Goal: Task Accomplishment & Management: Manage account settings

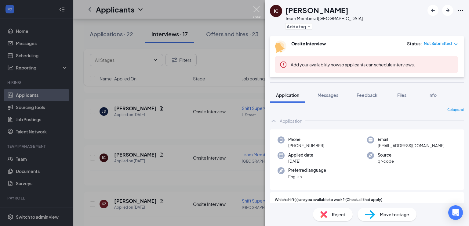
scroll to position [208, 0]
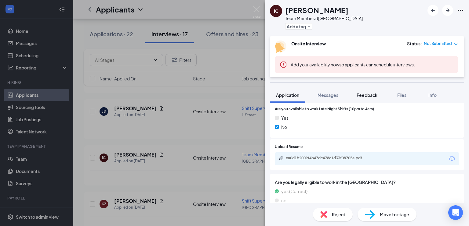
click at [359, 94] on span "Feedback" at bounding box center [366, 94] width 21 height 5
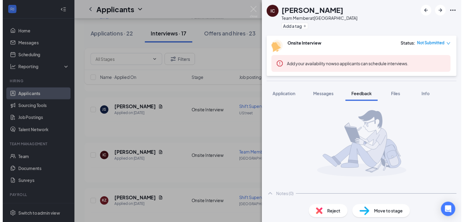
scroll to position [27, 0]
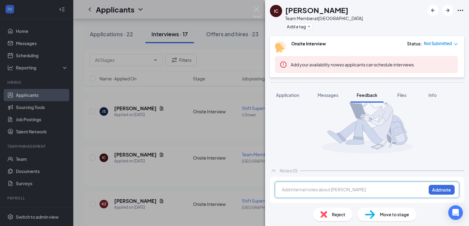
click at [307, 190] on div at bounding box center [354, 190] width 144 height 6
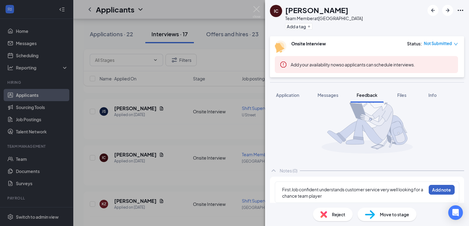
click at [437, 190] on button "Add note" at bounding box center [441, 190] width 26 height 10
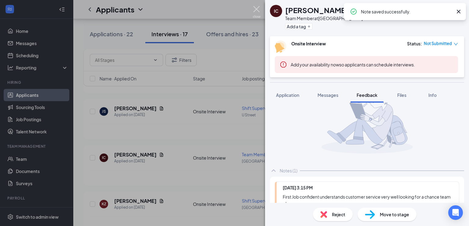
click at [259, 10] on img at bounding box center [257, 12] width 8 height 12
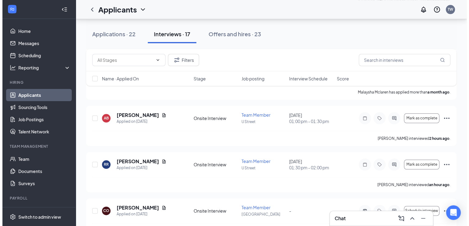
scroll to position [697, 0]
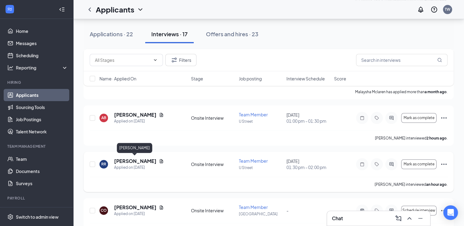
click at [135, 161] on h5 "[PERSON_NAME]" at bounding box center [135, 161] width 42 height 7
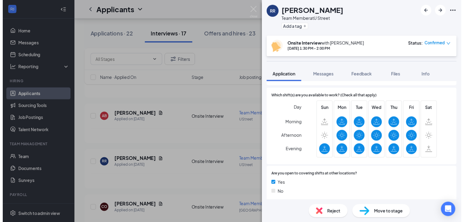
scroll to position [103, 0]
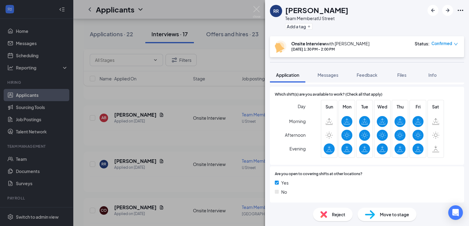
click at [260, 5] on div "RR [PERSON_NAME] Team Member at U Street Add a tag Onsite Interview with [PERSO…" at bounding box center [234, 113] width 469 height 226
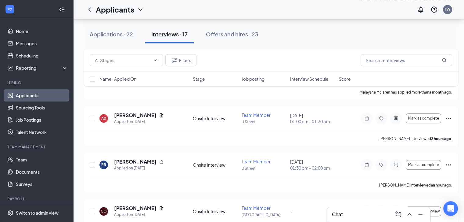
click at [255, 11] on div "Applicants TW" at bounding box center [268, 9] width 391 height 19
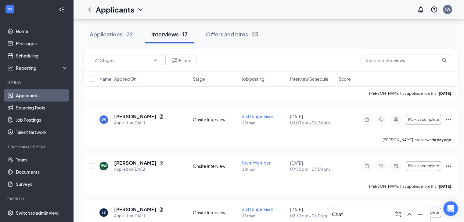
click at [145, 141] on div "[PERSON_NAME] interviewed a day ago ." at bounding box center [271, 139] width 363 height 15
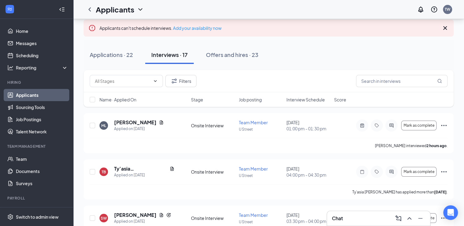
scroll to position [0, 0]
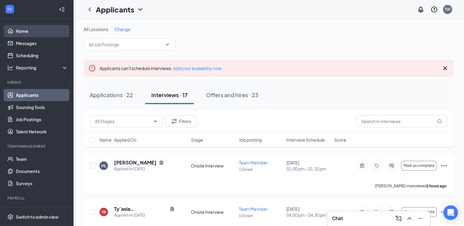
click at [28, 27] on link "Home" at bounding box center [42, 31] width 52 height 12
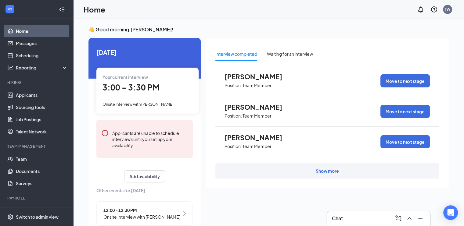
scroll to position [13, 0]
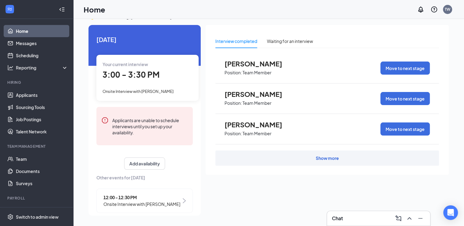
click at [346, 157] on div "Show more" at bounding box center [327, 158] width 224 height 15
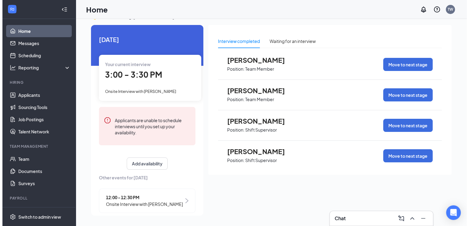
scroll to position [33, 0]
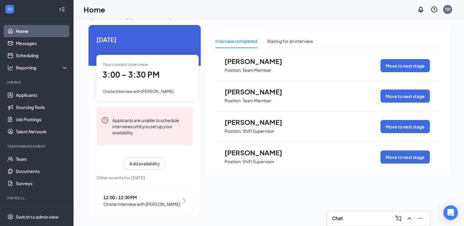
click at [257, 124] on span "[PERSON_NAME]" at bounding box center [258, 122] width 67 height 8
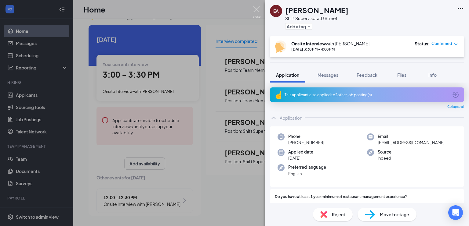
click at [254, 14] on img at bounding box center [257, 12] width 8 height 12
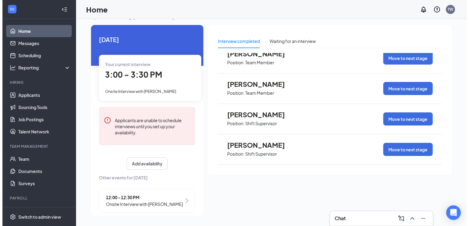
scroll to position [40, 0]
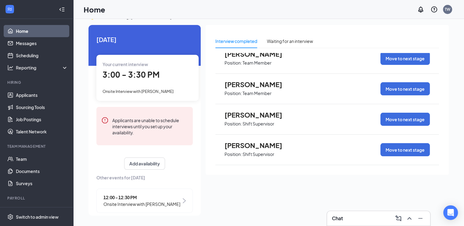
click at [258, 116] on span "[PERSON_NAME]" at bounding box center [258, 115] width 67 height 8
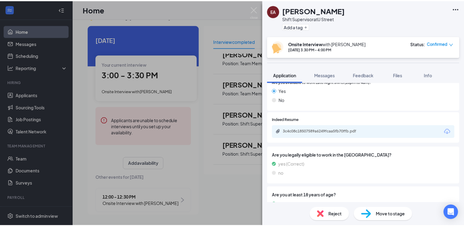
scroll to position [286, 0]
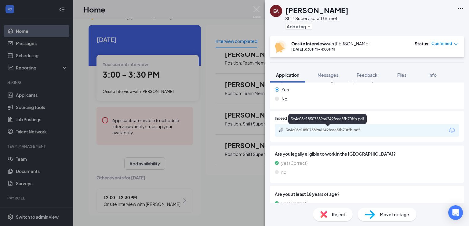
click at [345, 129] on div "3c4c08c18507589a6249fcaa5fb70ffb.pdf" at bounding box center [328, 130] width 85 height 5
click at [259, 9] on img at bounding box center [257, 12] width 8 height 12
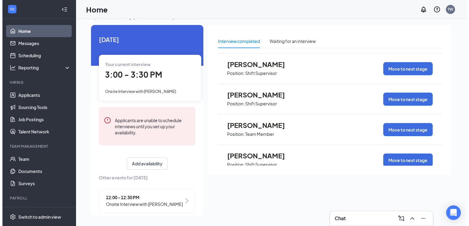
scroll to position [121, 0]
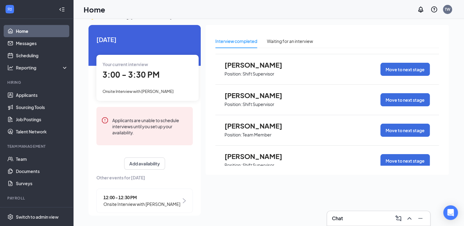
click at [259, 126] on span "[PERSON_NAME]" at bounding box center [258, 126] width 67 height 8
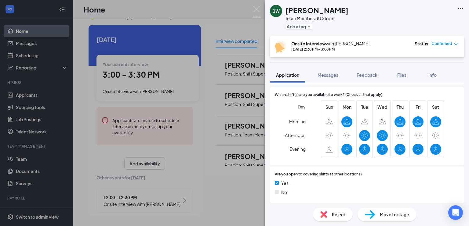
scroll to position [85, 0]
click at [338, 215] on span "Reject" at bounding box center [338, 214] width 13 height 7
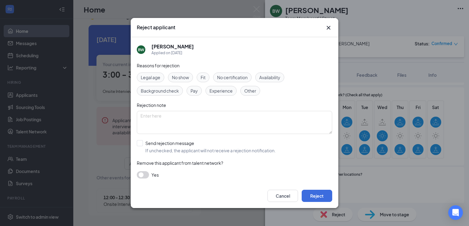
click at [328, 25] on icon "Cross" at bounding box center [328, 27] width 7 height 7
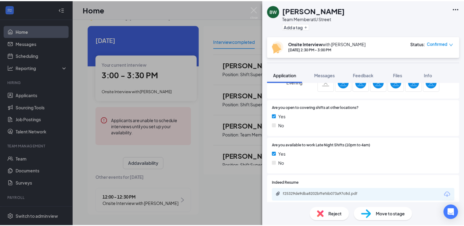
scroll to position [185, 0]
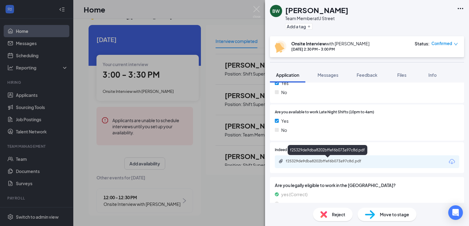
click at [339, 163] on div "f25329de9dba8202bffef6b073a97c8d.pdf" at bounding box center [328, 161] width 85 height 5
click at [334, 215] on span "Reject" at bounding box center [338, 214] width 13 height 7
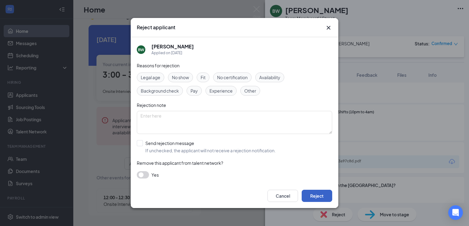
click at [316, 193] on button "Reject" at bounding box center [316, 196] width 31 height 12
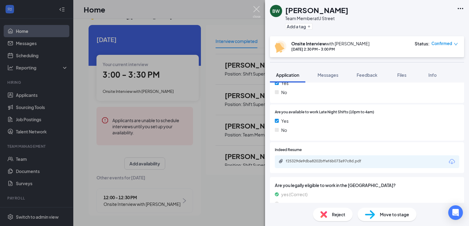
click at [253, 10] on img at bounding box center [257, 12] width 8 height 12
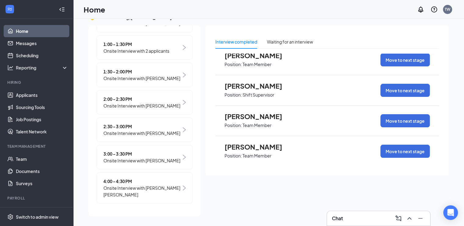
scroll to position [13, 0]
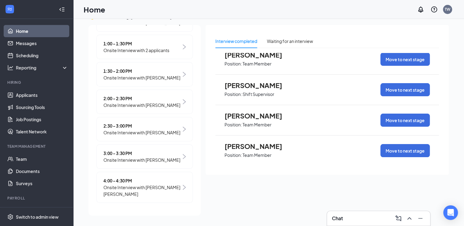
click at [168, 193] on span "Onsite Interview with [PERSON_NAME] [PERSON_NAME]" at bounding box center [142, 190] width 78 height 13
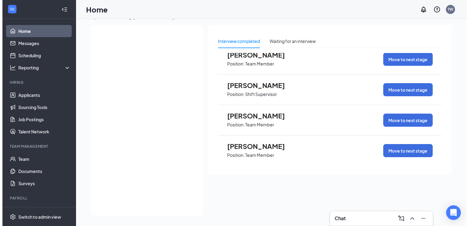
scroll to position [0, 0]
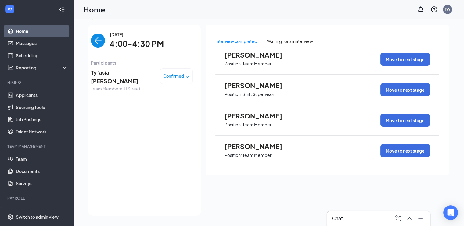
click at [119, 76] on span "Ty’asia [PERSON_NAME]" at bounding box center [123, 76] width 64 height 17
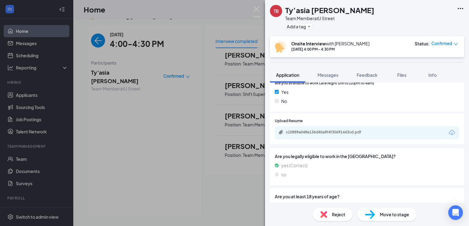
scroll to position [215, 0]
click at [350, 130] on div "c10889a048e136d40a8f4f30691443cd.pdf" at bounding box center [328, 131] width 85 height 5
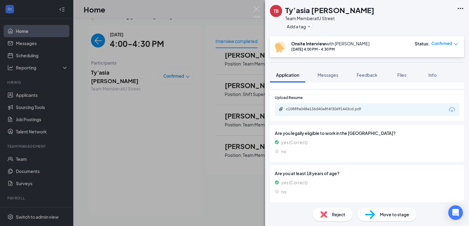
scroll to position [238, 0]
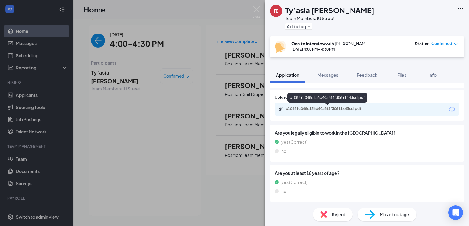
click at [310, 110] on div "c10889a048e136d40a8f4f30691443cd.pdf" at bounding box center [328, 108] width 85 height 5
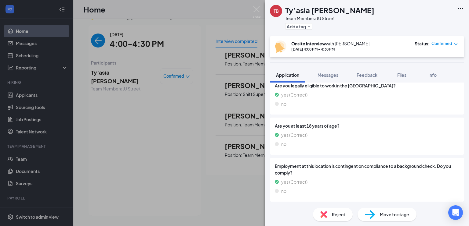
scroll to position [283, 0]
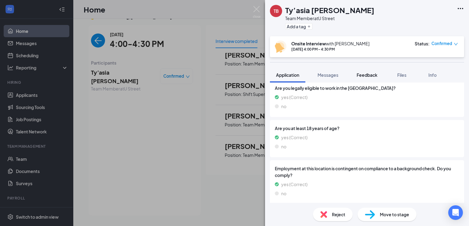
click at [366, 67] on button "Feedback" at bounding box center [366, 74] width 33 height 15
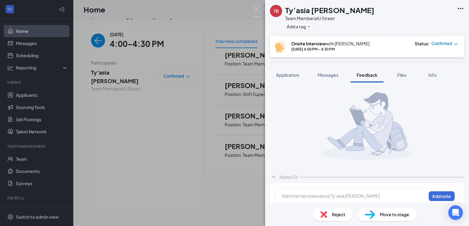
click at [326, 195] on div at bounding box center [354, 196] width 144 height 6
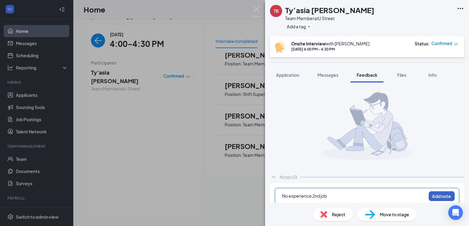
click at [445, 197] on button "Add note" at bounding box center [441, 197] width 26 height 10
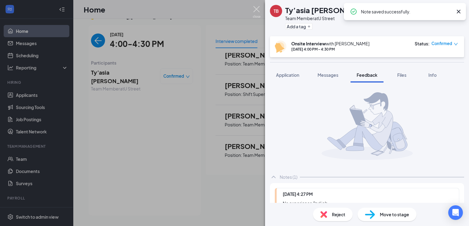
click at [255, 13] on img at bounding box center [257, 12] width 8 height 12
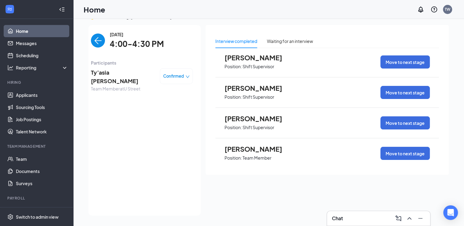
scroll to position [98, 0]
click at [261, 96] on p "Shift Supervisor" at bounding box center [259, 97] width 32 height 6
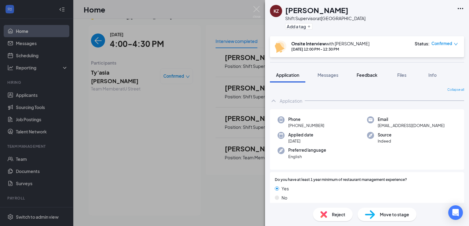
click at [366, 78] on div "Feedback" at bounding box center [366, 75] width 21 height 6
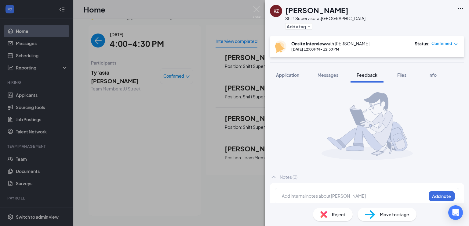
click at [306, 201] on div at bounding box center [354, 197] width 144 height 9
click at [305, 197] on div at bounding box center [354, 196] width 144 height 6
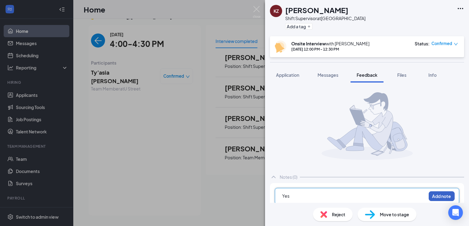
click at [436, 200] on button "Add note" at bounding box center [441, 197] width 26 height 10
click at [254, 7] on img at bounding box center [257, 12] width 8 height 12
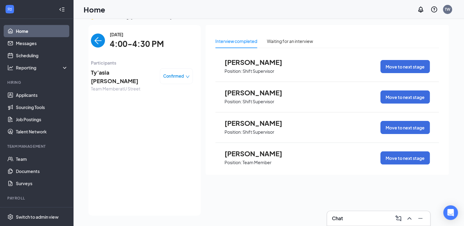
scroll to position [93, 0]
click at [253, 117] on div "[PERSON_NAME] Position: Shift Supervisor Move to next stage" at bounding box center [327, 128] width 224 height 31
click at [253, 128] on span "Position: Shift Supervisor" at bounding box center [258, 131] width 67 height 9
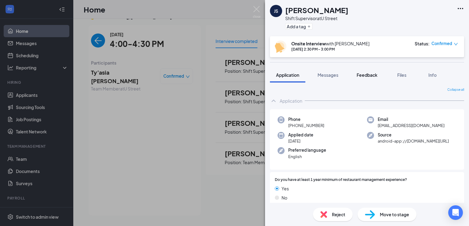
click at [365, 75] on span "Feedback" at bounding box center [366, 74] width 21 height 5
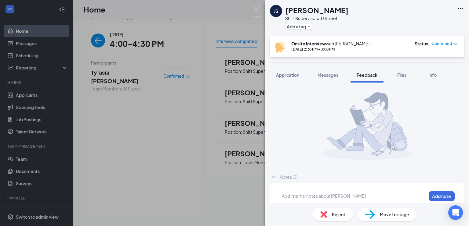
click at [306, 190] on div "Add internal notes about [PERSON_NAME] Add note" at bounding box center [367, 196] width 184 height 16
click at [305, 197] on div at bounding box center [354, 196] width 144 height 6
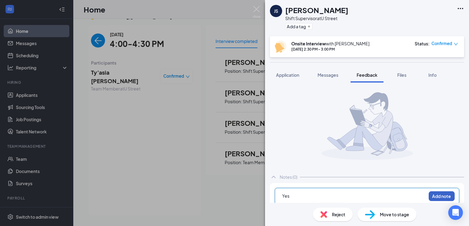
click at [437, 195] on button "Add note" at bounding box center [441, 197] width 26 height 10
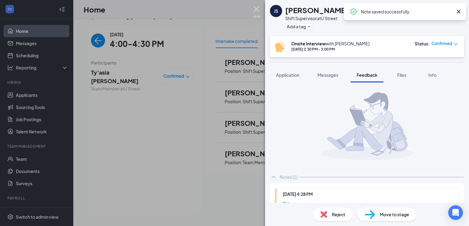
click at [257, 12] on img at bounding box center [257, 12] width 8 height 12
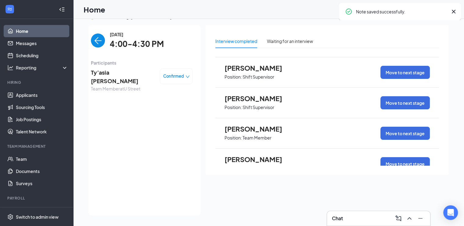
scroll to position [133, 0]
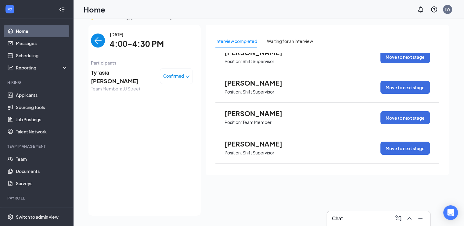
click at [246, 114] on span "[PERSON_NAME]" at bounding box center [258, 114] width 67 height 8
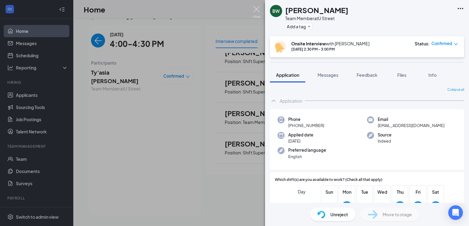
click at [259, 13] on img at bounding box center [257, 12] width 8 height 12
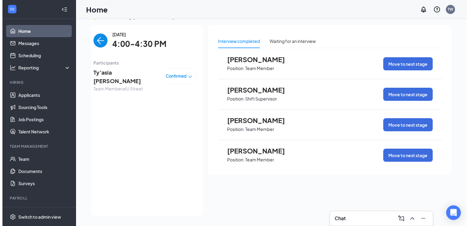
scroll to position [192, 0]
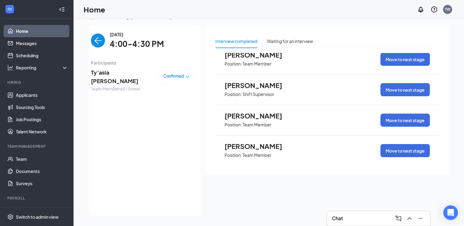
click at [258, 151] on span "Position: Team Member" at bounding box center [258, 154] width 67 height 9
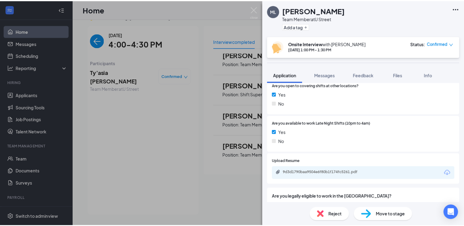
scroll to position [175, 0]
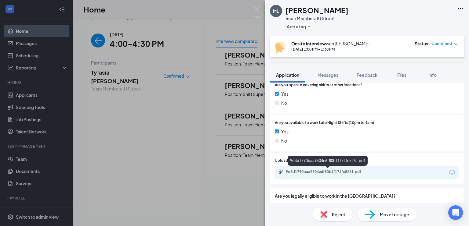
click at [330, 170] on div "9d3d1790baa9504e6f80b1f174fc5261.pdf" at bounding box center [328, 172] width 85 height 5
click at [257, 16] on img at bounding box center [257, 12] width 8 height 12
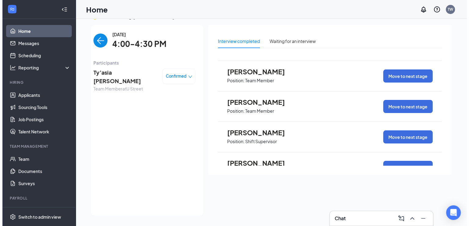
scroll to position [22, 0]
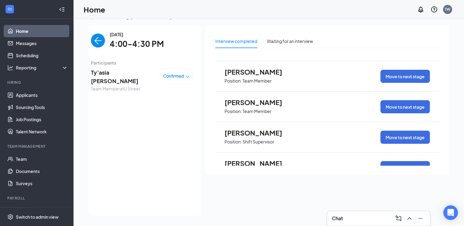
click at [248, 103] on span "[PERSON_NAME]" at bounding box center [258, 103] width 67 height 8
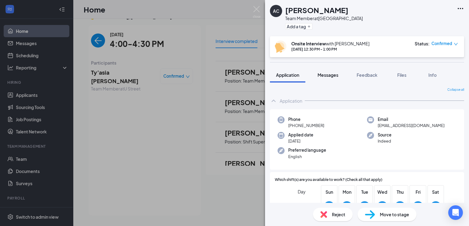
click at [328, 78] on button "Messages" at bounding box center [327, 74] width 33 height 15
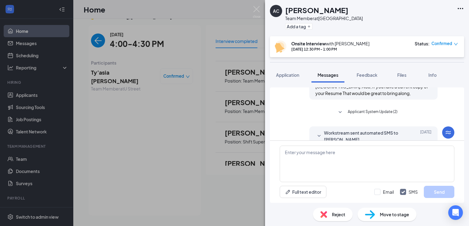
scroll to position [304, 0]
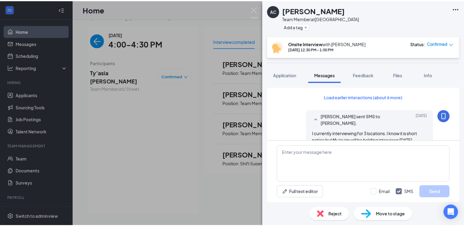
scroll to position [304, 0]
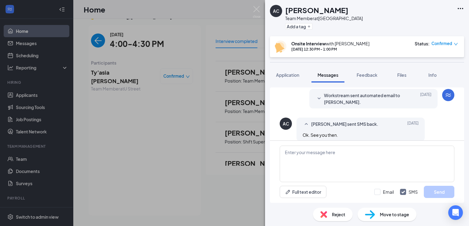
click at [341, 215] on span "Reject" at bounding box center [338, 214] width 13 height 7
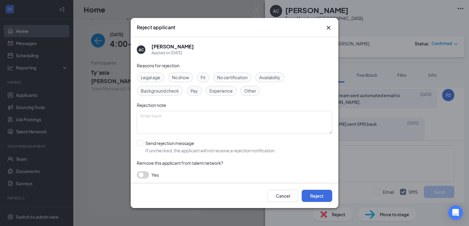
click at [182, 81] on span "No show" at bounding box center [180, 77] width 17 height 7
click at [320, 199] on button "Reject" at bounding box center [316, 196] width 31 height 12
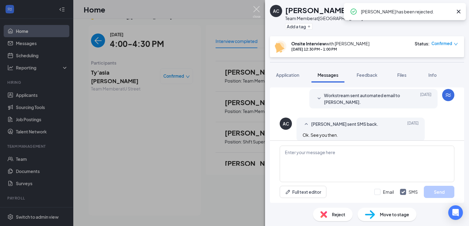
click at [259, 9] on img at bounding box center [257, 12] width 8 height 12
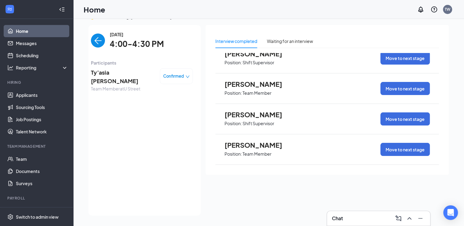
scroll to position [160, 0]
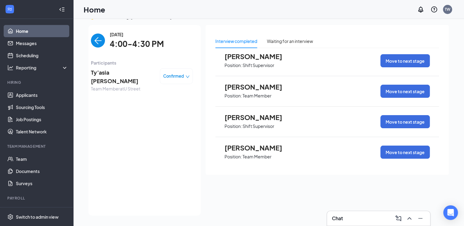
click at [263, 85] on span "[PERSON_NAME]" at bounding box center [258, 87] width 67 height 8
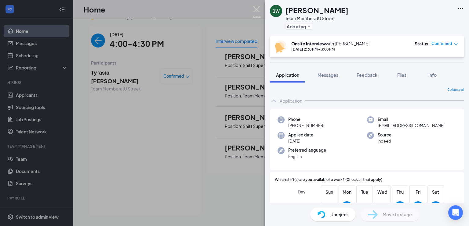
click at [259, 10] on img at bounding box center [257, 12] width 8 height 12
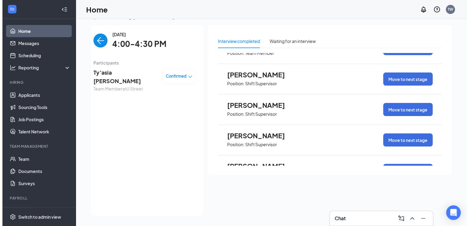
scroll to position [79, 0]
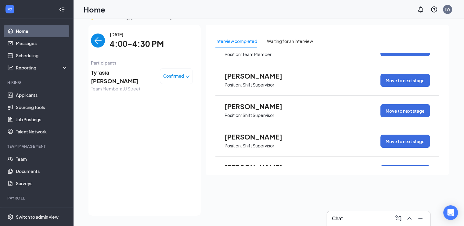
click at [257, 77] on span "[PERSON_NAME]" at bounding box center [258, 76] width 67 height 8
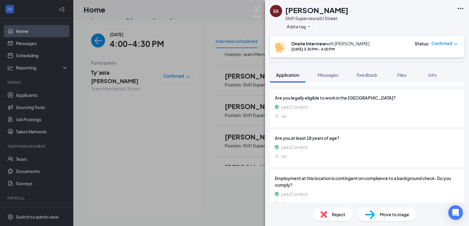
scroll to position [344, 0]
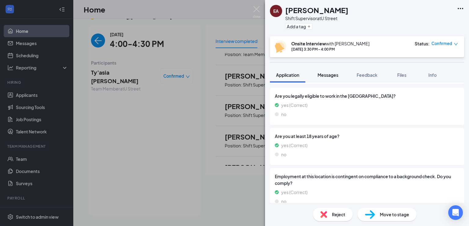
click at [331, 78] on button "Messages" at bounding box center [327, 74] width 33 height 15
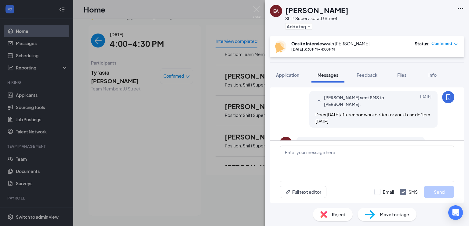
scroll to position [150, 0]
click at [286, 76] on span "Application" at bounding box center [287, 74] width 23 height 5
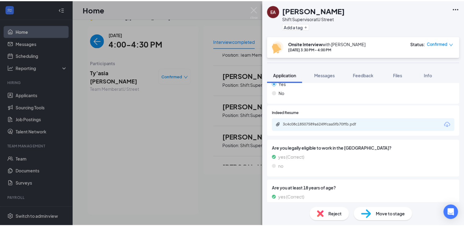
scroll to position [294, 0]
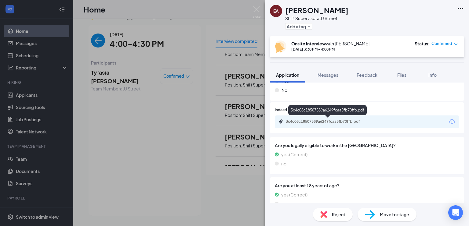
click at [331, 124] on div "3c4c08c18507589a6249fcaa5fb70ffb.pdf" at bounding box center [327, 122] width 99 height 6
click at [260, 8] on div "EA [PERSON_NAME] Shift Supervisor at U Street Add a tag Onsite Interview with […" at bounding box center [234, 113] width 469 height 226
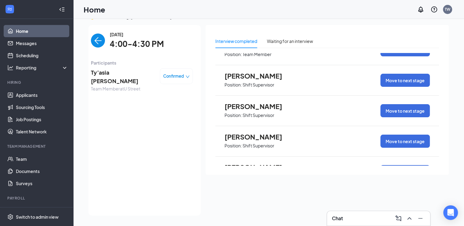
click at [255, 90] on div "Edward Adams Position: Shift Supervisor Move to next stage" at bounding box center [327, 80] width 224 height 31
click at [257, 83] on p "Shift Supervisor" at bounding box center [259, 85] width 32 height 6
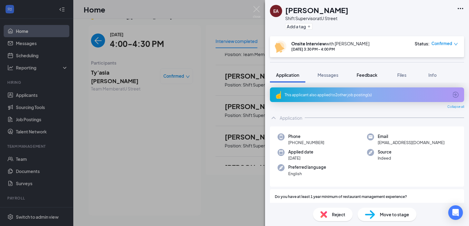
click at [365, 75] on span "Feedback" at bounding box center [366, 74] width 21 height 5
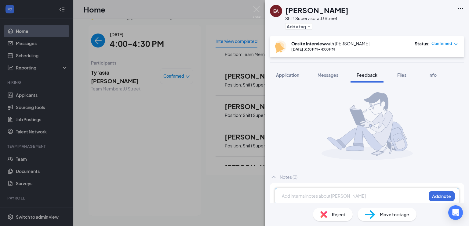
click at [330, 195] on div at bounding box center [354, 196] width 144 height 6
click at [444, 198] on button "Add note" at bounding box center [441, 197] width 26 height 10
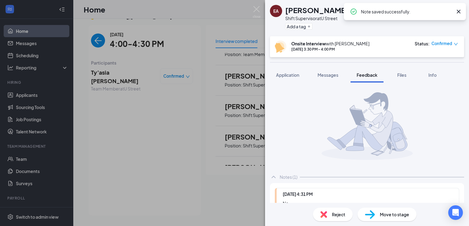
click at [262, 9] on div "EA Edward Adams Shift Supervisor at U Street Add a tag Onsite Interview with Ti…" at bounding box center [234, 113] width 469 height 226
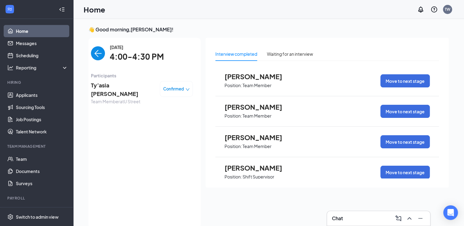
click at [252, 83] on p "Team Member" at bounding box center [257, 86] width 29 height 6
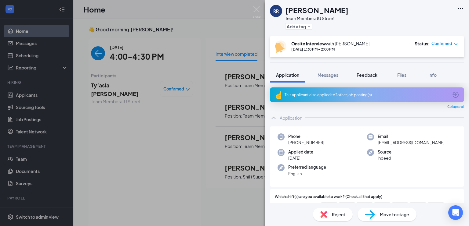
click at [367, 72] on div "Feedback" at bounding box center [366, 75] width 21 height 6
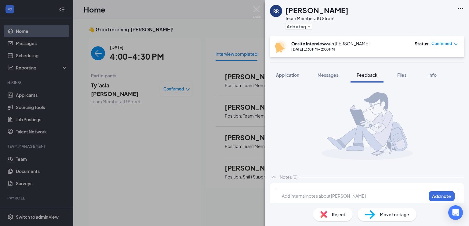
click at [322, 193] on div at bounding box center [354, 196] width 144 height 6
click at [441, 196] on button "Add note" at bounding box center [441, 197] width 26 height 10
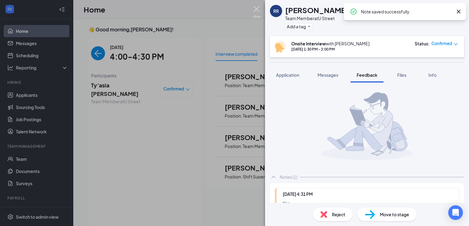
click at [260, 7] on img at bounding box center [257, 12] width 8 height 12
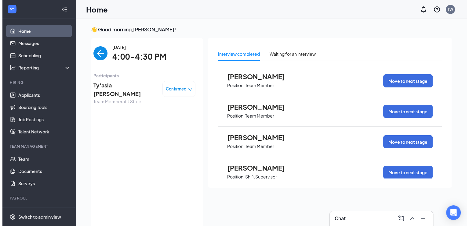
scroll to position [16, 0]
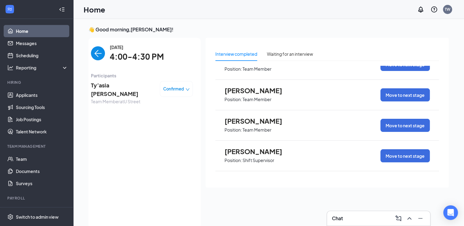
click at [262, 95] on span "Position: Team Member" at bounding box center [258, 99] width 67 height 9
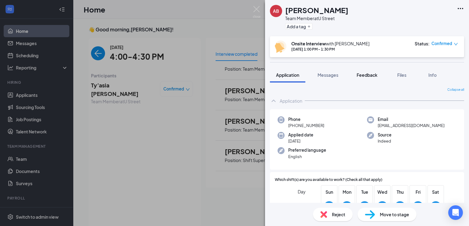
click at [366, 74] on span "Feedback" at bounding box center [366, 74] width 21 height 5
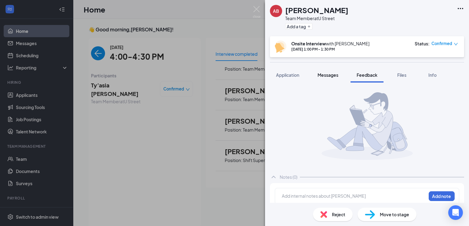
click at [333, 77] on span "Messages" at bounding box center [327, 74] width 21 height 5
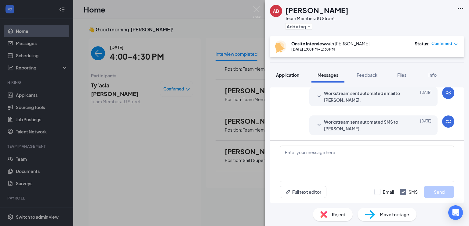
scroll to position [317, 0]
click at [292, 77] on span "Application" at bounding box center [287, 74] width 23 height 5
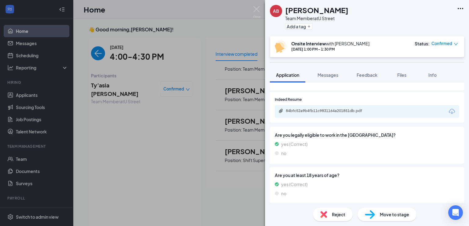
scroll to position [235, 0]
click at [332, 77] on span "Messages" at bounding box center [327, 74] width 21 height 5
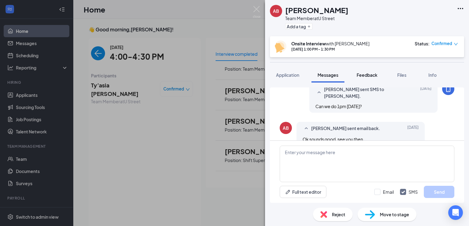
scroll to position [203, 0]
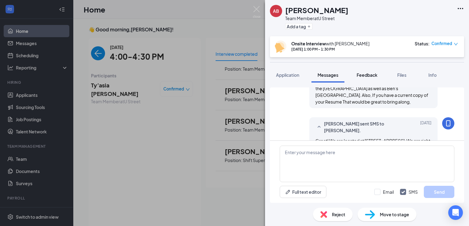
click at [366, 75] on span "Feedback" at bounding box center [366, 74] width 21 height 5
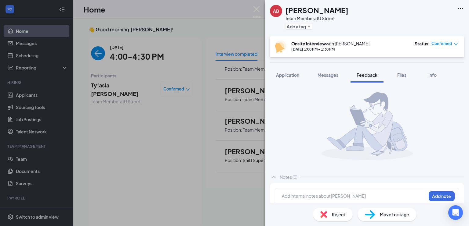
click at [345, 192] on div "Add internal notes about ALEXANDER BRANCH Add note" at bounding box center [367, 196] width 184 height 16
click at [344, 198] on div at bounding box center [354, 196] width 144 height 6
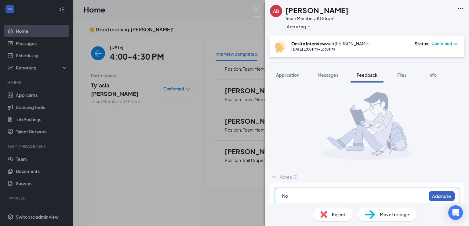
click at [442, 193] on button "Add note" at bounding box center [441, 197] width 26 height 10
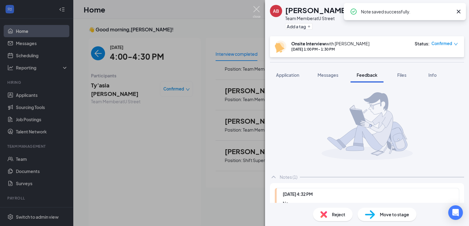
click at [260, 14] on img at bounding box center [257, 12] width 8 height 12
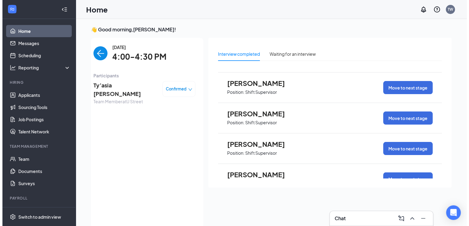
scroll to position [86, 0]
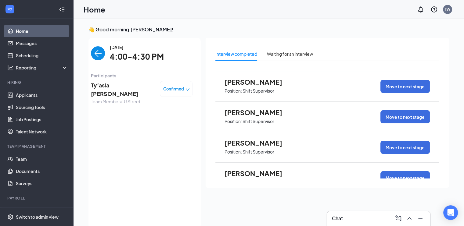
click at [258, 88] on p "Shift Supervisor" at bounding box center [259, 91] width 32 height 6
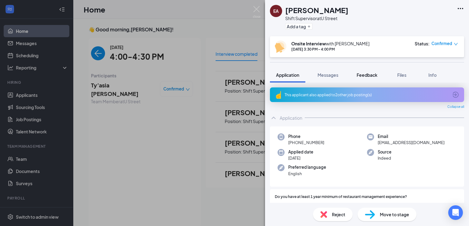
click at [362, 71] on button "Feedback" at bounding box center [366, 74] width 33 height 15
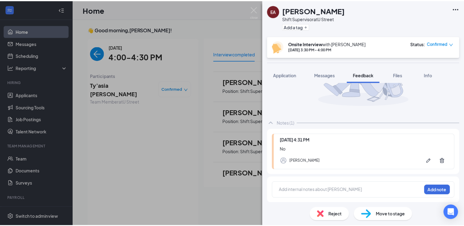
scroll to position [53, 0]
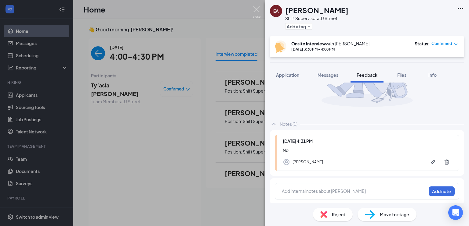
click at [258, 13] on img at bounding box center [257, 12] width 8 height 12
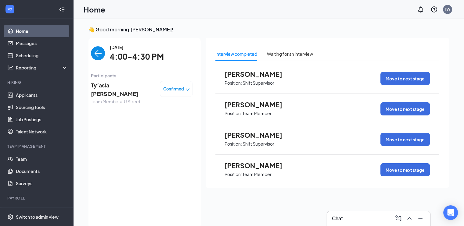
scroll to position [192, 0]
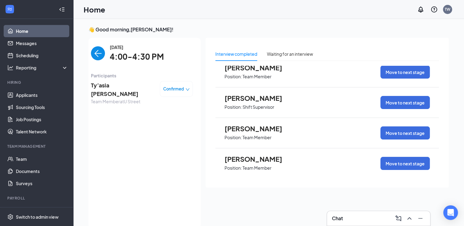
click at [254, 100] on span "[PERSON_NAME]" at bounding box center [258, 98] width 67 height 8
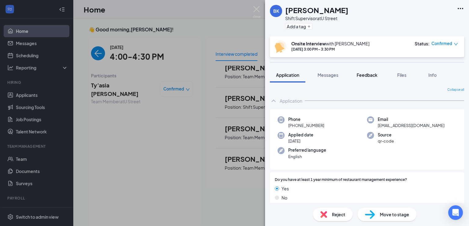
click at [371, 78] on div "Feedback" at bounding box center [366, 75] width 21 height 6
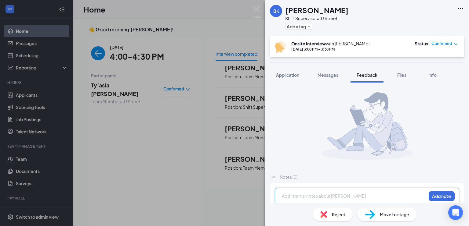
click at [344, 198] on div at bounding box center [354, 196] width 144 height 6
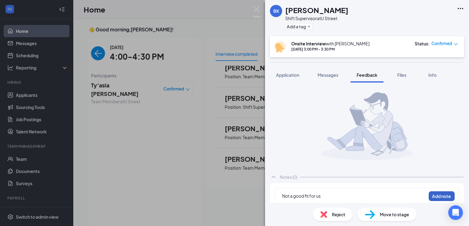
click at [441, 198] on button "Add note" at bounding box center [441, 197] width 26 height 10
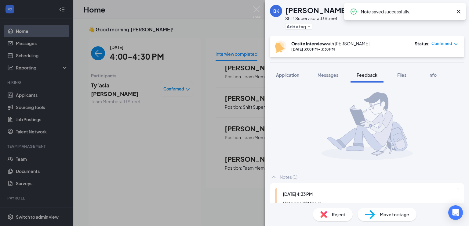
click at [262, 13] on div "BK Brian Kasten Shift Supervisor at U Street Add a tag Onsite Interview with Ti…" at bounding box center [234, 113] width 469 height 226
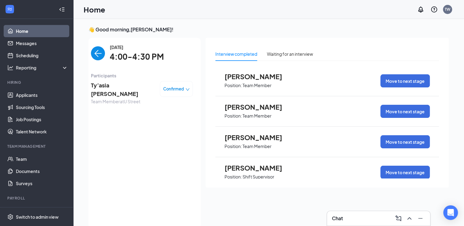
click at [112, 84] on span "Ty’asia [PERSON_NAME]" at bounding box center [123, 89] width 64 height 17
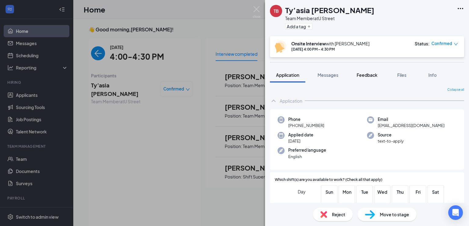
click at [366, 75] on span "Feedback" at bounding box center [366, 74] width 21 height 5
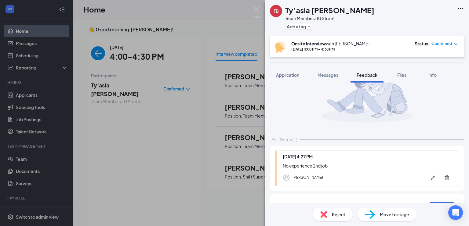
scroll to position [54, 0]
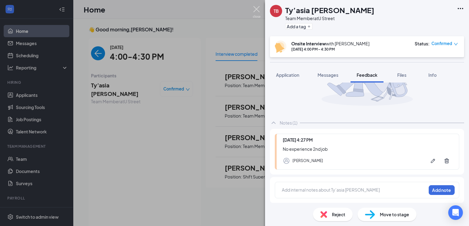
click at [259, 18] on div "TB Ty’asia [PERSON_NAME] Team Member at U Street Add a tag Onsite Interview wit…" at bounding box center [234, 113] width 469 height 226
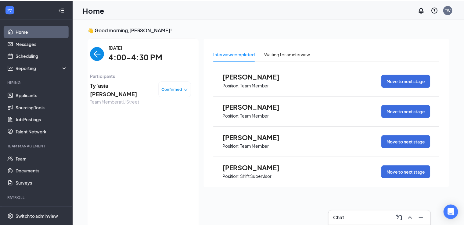
scroll to position [2, 0]
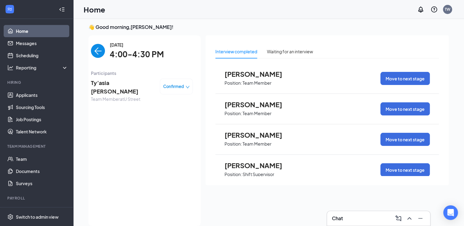
click at [21, 27] on link "Home" at bounding box center [42, 31] width 52 height 12
click at [26, 96] on link "Applicants" at bounding box center [42, 95] width 52 height 12
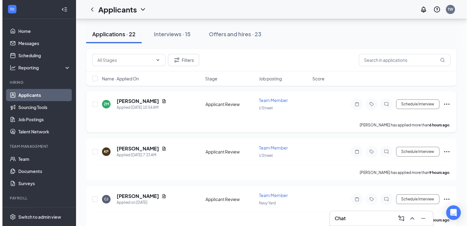
scroll to position [93, 0]
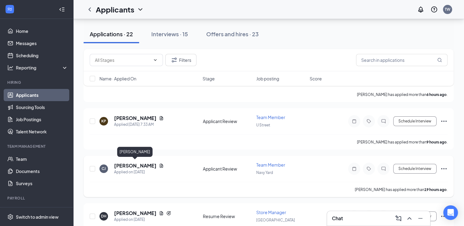
click at [133, 164] on h5 "CHARLIE JENKINS" at bounding box center [135, 166] width 42 height 7
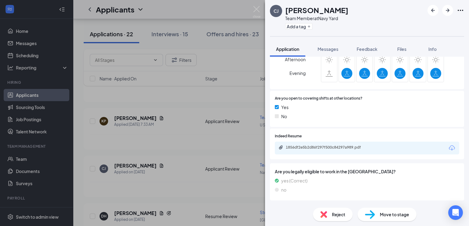
scroll to position [135, 0]
click at [316, 154] on div "1856df2e5b2d86f297f500c84297a989.pdf" at bounding box center [367, 148] width 184 height 13
click at [313, 148] on div "1856df2e5b2d86f297f500c84297a989.pdf" at bounding box center [328, 147] width 85 height 5
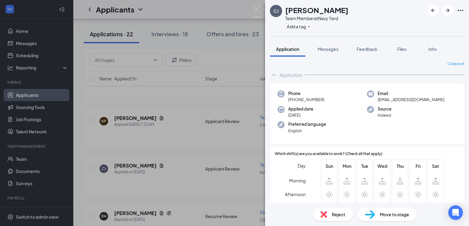
scroll to position [135, 0]
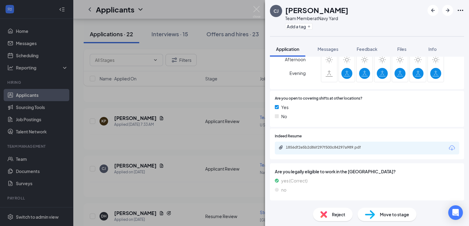
click at [331, 219] on div "Reject" at bounding box center [333, 214] width 40 height 13
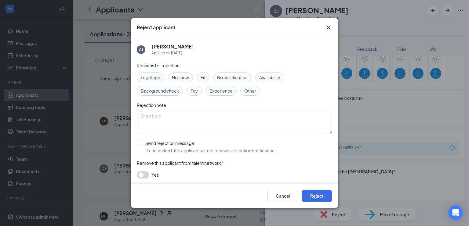
click at [210, 88] on span "Experience" at bounding box center [220, 91] width 23 height 7
click at [271, 77] on span "Availability" at bounding box center [269, 77] width 21 height 7
click at [140, 143] on input "Send rejection message If unchecked, the applicant will not receive a rejection…" at bounding box center [206, 146] width 139 height 13
checkbox input "true"
click at [318, 191] on button "Reject" at bounding box center [316, 196] width 31 height 12
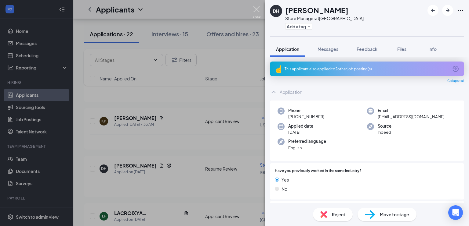
click at [256, 11] on img at bounding box center [257, 12] width 8 height 12
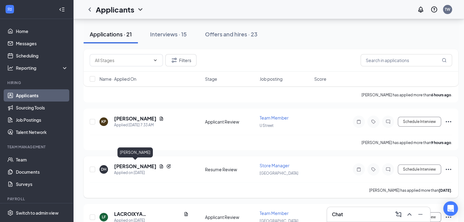
click at [146, 163] on h5 "DARNELL HARVIN" at bounding box center [135, 166] width 42 height 7
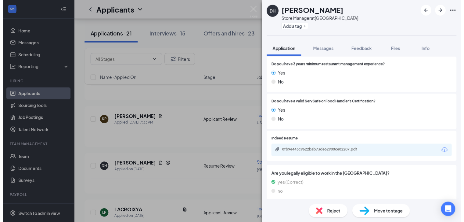
scroll to position [150, 0]
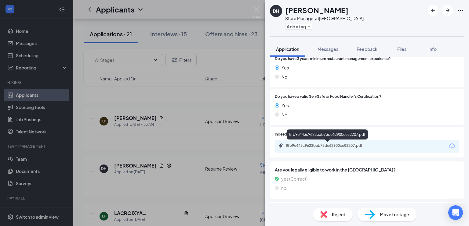
click at [312, 145] on div "8fb9e443c9622bab73de62900ce82207.pdf" at bounding box center [328, 145] width 85 height 5
click at [258, 9] on img at bounding box center [257, 12] width 8 height 12
